Goal: Transaction & Acquisition: Purchase product/service

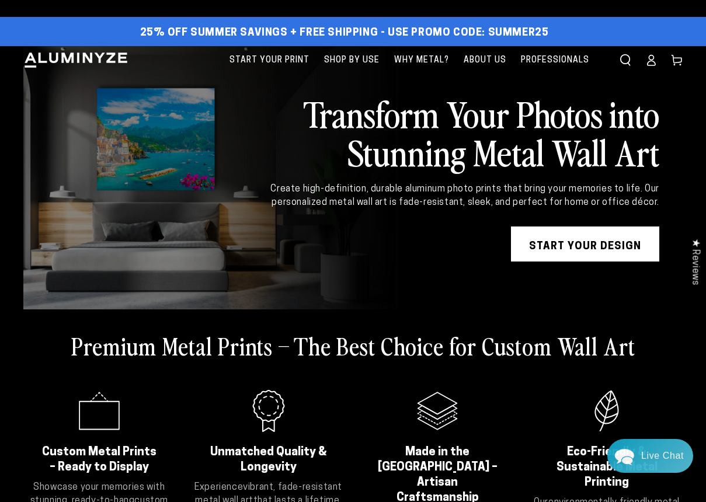
click at [556, 242] on link "START YOUR DESIGN" at bounding box center [585, 244] width 148 height 35
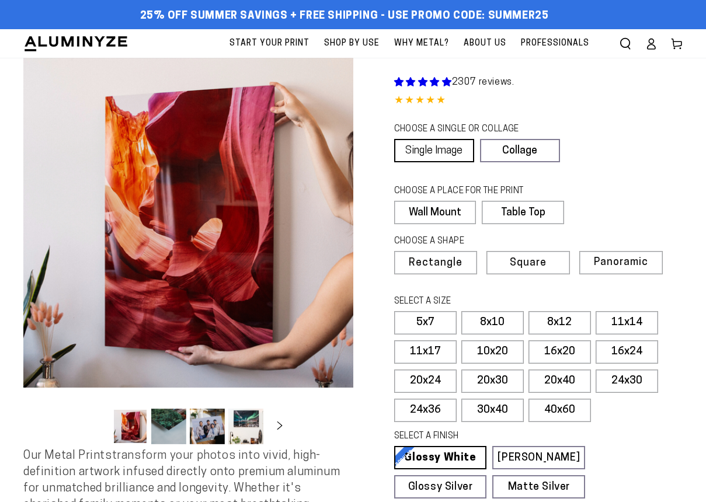
select select "**********"
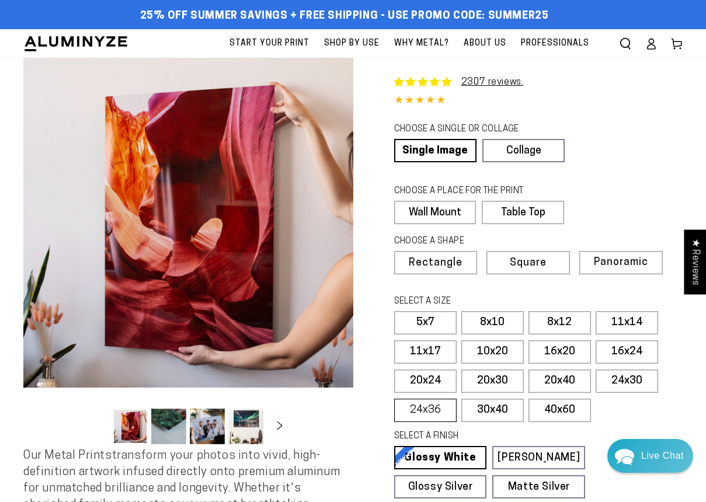
click at [428, 412] on label "24x36" at bounding box center [425, 410] width 62 height 23
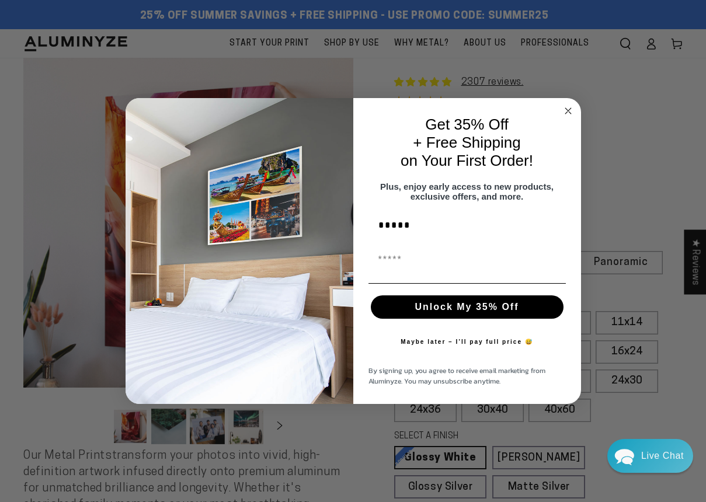
type input "*****"
type input "**********"
click at [432, 318] on button "Unlock My 35% Off" at bounding box center [467, 306] width 193 height 23
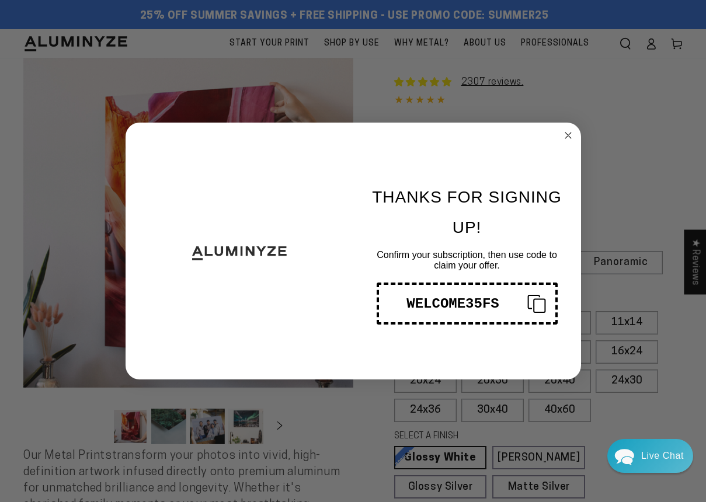
drag, startPoint x: 503, startPoint y: 304, endPoint x: 461, endPoint y: 302, distance: 42.1
click at [461, 302] on div "WELCOME35FS" at bounding box center [453, 304] width 130 height 16
click at [429, 299] on div "WELCOME35FS" at bounding box center [453, 304] width 130 height 16
click at [452, 299] on div "WELCOME35FS" at bounding box center [453, 304] width 130 height 16
click at [566, 135] on circle "Close dialog" at bounding box center [567, 135] width 13 height 13
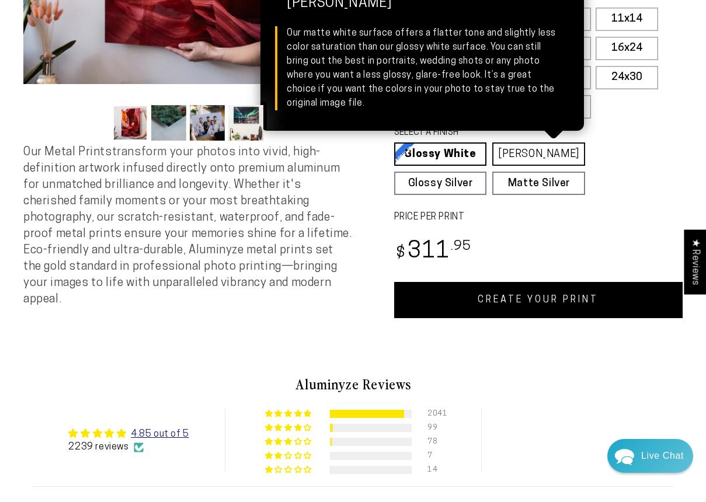
scroll to position [327, 0]
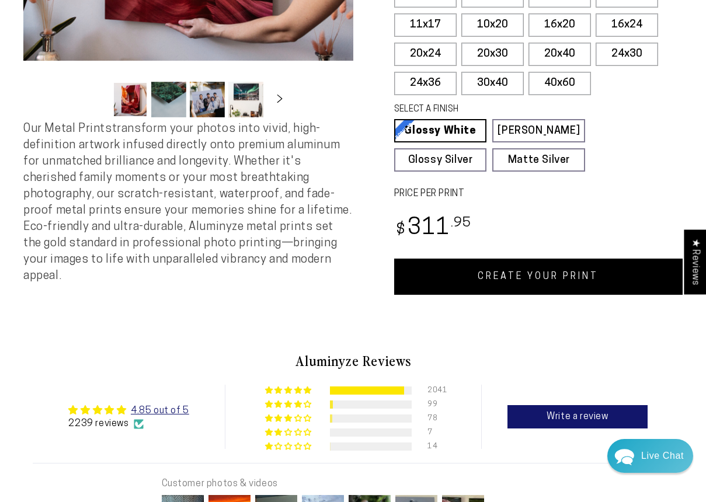
click at [541, 269] on link "CREATE YOUR PRINT" at bounding box center [538, 277] width 289 height 36
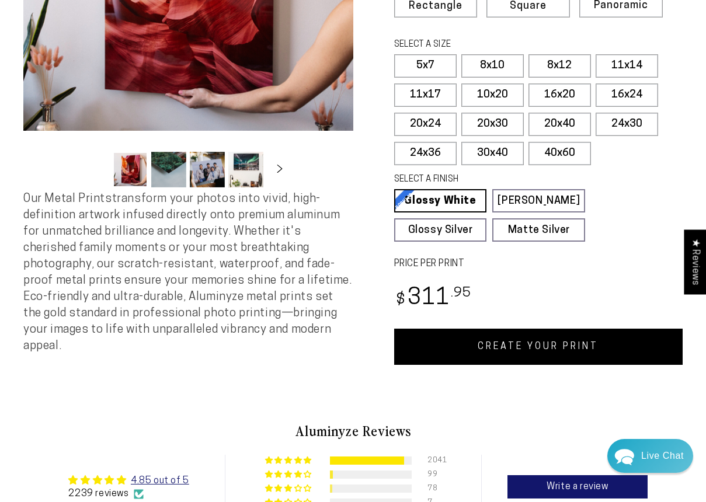
scroll to position [234, 0]
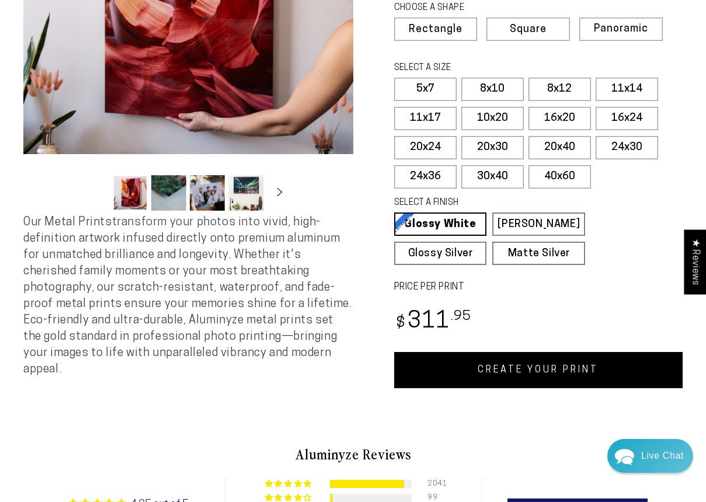
drag, startPoint x: 542, startPoint y: 55, endPoint x: 513, endPoint y: 55, distance: 29.2
click at [513, 55] on div "CHOOSE A SHAPE Learn more Rectangle Square Panoramic" at bounding box center [538, 29] width 289 height 60
click at [440, 85] on label "5x7" at bounding box center [425, 89] width 62 height 23
click at [431, 92] on label "5x7" at bounding box center [425, 89] width 62 height 23
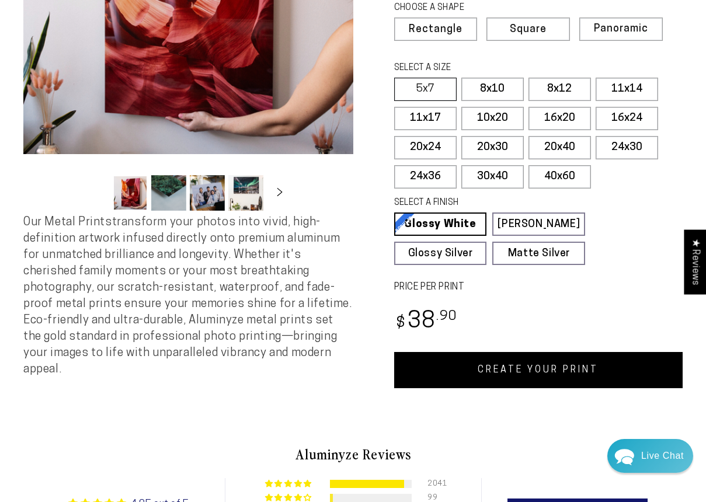
click at [431, 92] on label "5x7" at bounding box center [425, 89] width 62 height 23
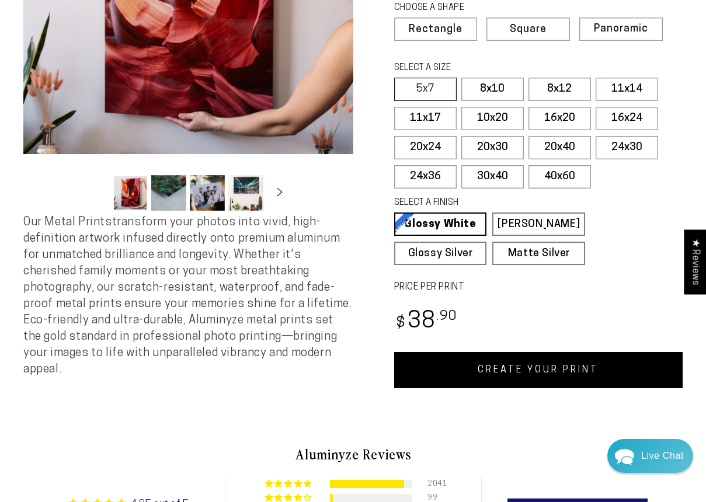
click at [431, 92] on label "5x7" at bounding box center [425, 89] width 62 height 23
click at [378, 97] on div "Single Product 2307 reviews. 4.85 / 5.0 (2239) 2239 total reviews CHOOSE A SING…" at bounding box center [518, 106] width 330 height 564
click at [420, 88] on label "5x7" at bounding box center [425, 89] width 62 height 23
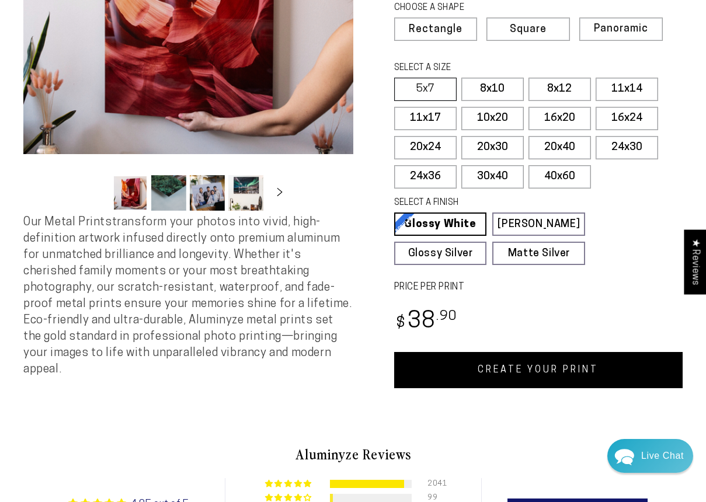
click at [420, 88] on label "5x7" at bounding box center [425, 89] width 62 height 23
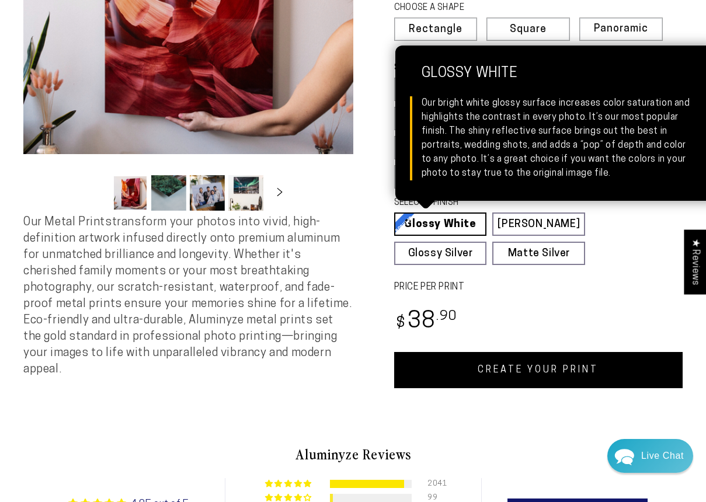
click at [465, 228] on link "Glossy White Glossy White Our bright white glossy surface increases color satur…" at bounding box center [440, 224] width 93 height 23
